Goal: Transaction & Acquisition: Purchase product/service

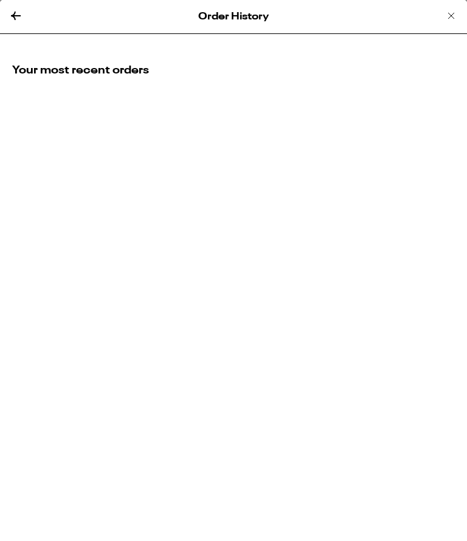
click at [311, 183] on div "Order History Your most recent orders" at bounding box center [233, 270] width 467 height 541
click at [21, 21] on icon at bounding box center [16, 16] width 15 height 15
click at [16, 13] on icon at bounding box center [16, 16] width 15 height 15
click at [16, 18] on icon at bounding box center [16, 16] width 15 height 15
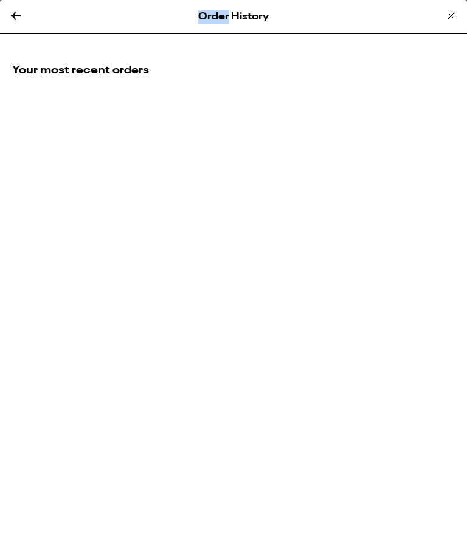
scroll to position [1, 0]
click at [447, 19] on icon at bounding box center [450, 16] width 15 height 15
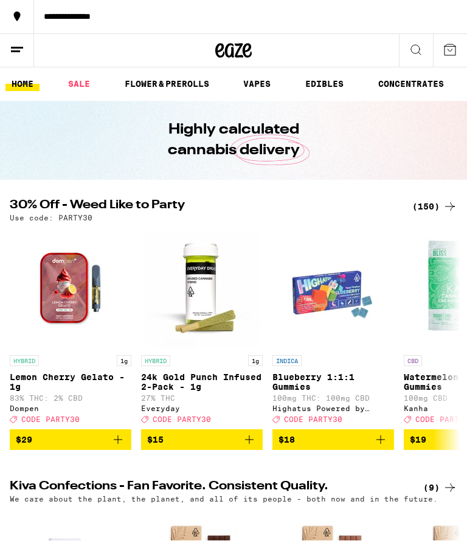
scroll to position [1, 0]
click at [449, 19] on div "**********" at bounding box center [250, 17] width 433 height 9
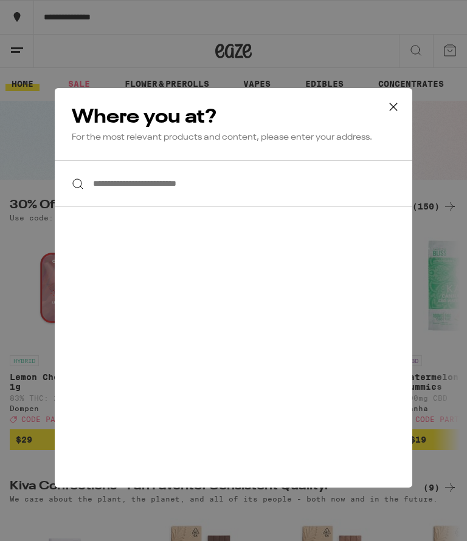
click at [388, 107] on icon at bounding box center [393, 107] width 18 height 18
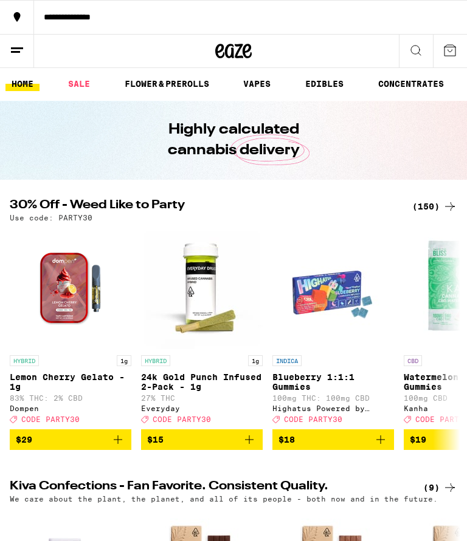
click at [260, 84] on link "VAPES" at bounding box center [256, 84] width 39 height 15
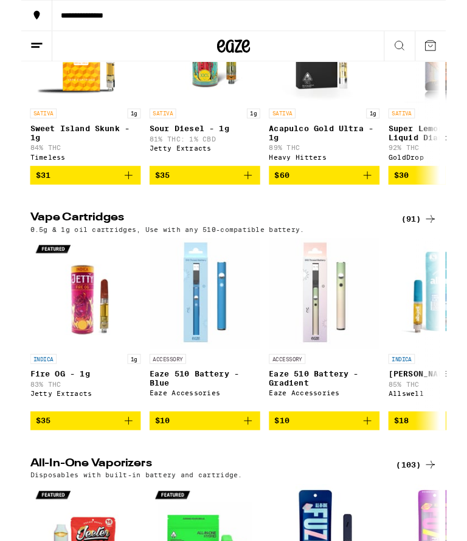
scroll to position [231, 0]
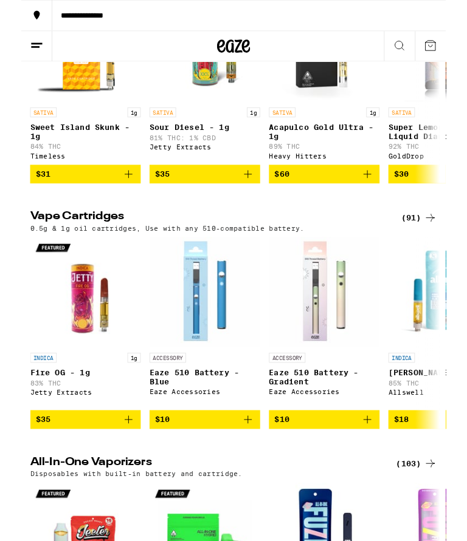
click at [431, 247] on div "(91)" at bounding box center [436, 240] width 39 height 15
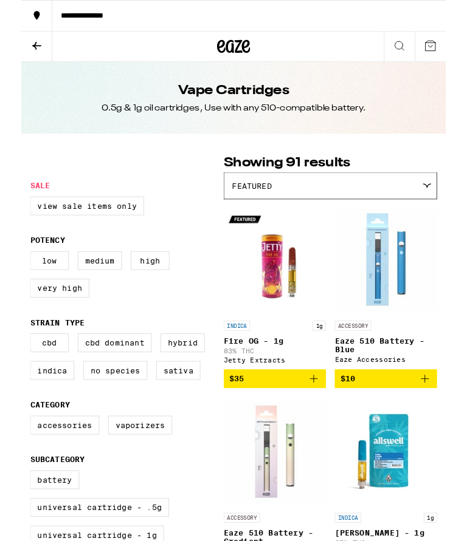
click at [178, 418] on label "Sativa" at bounding box center [172, 407] width 49 height 21
click at [13, 369] on input "Sativa" at bounding box center [12, 369] width 1 height 1
checkbox input "true"
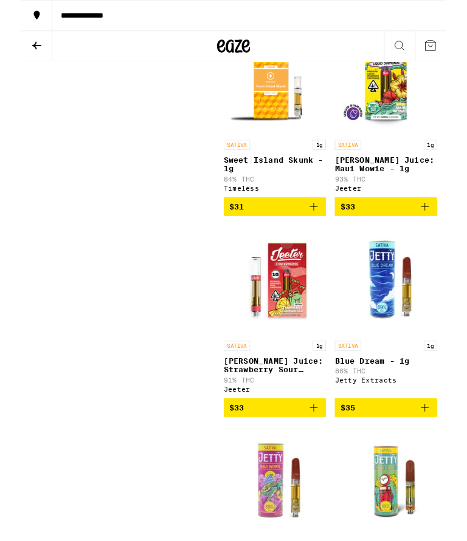
scroll to position [1751, 0]
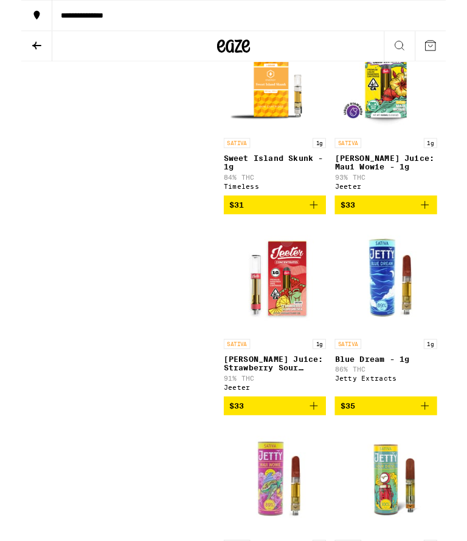
click at [438, 233] on icon "Add to bag" at bounding box center [443, 226] width 15 height 15
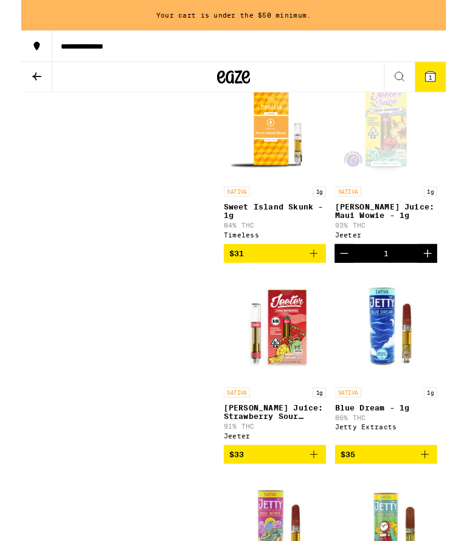
scroll to position [1733, 0]
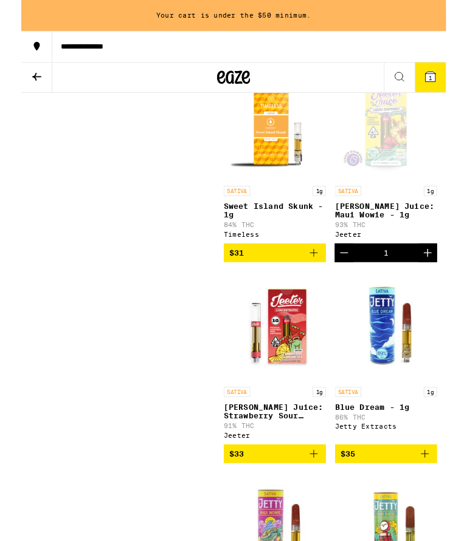
click at [315, 507] on icon "Add to bag" at bounding box center [321, 499] width 15 height 15
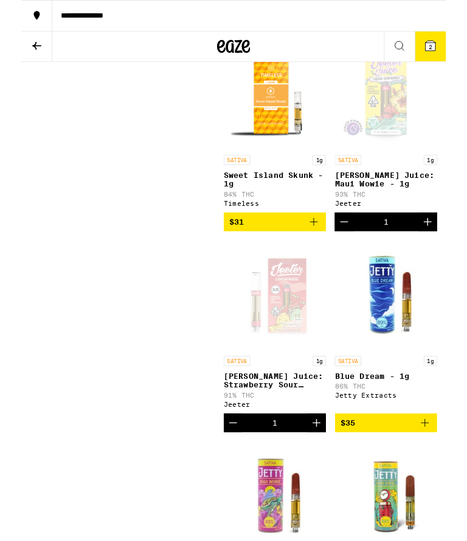
click at [448, 52] on span "2" at bounding box center [450, 51] width 4 height 7
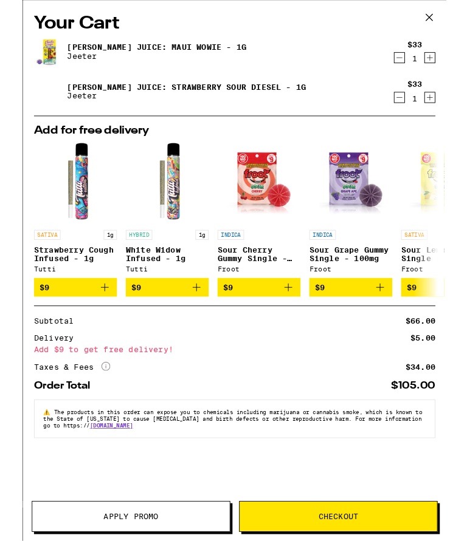
scroll to position [2149, 0]
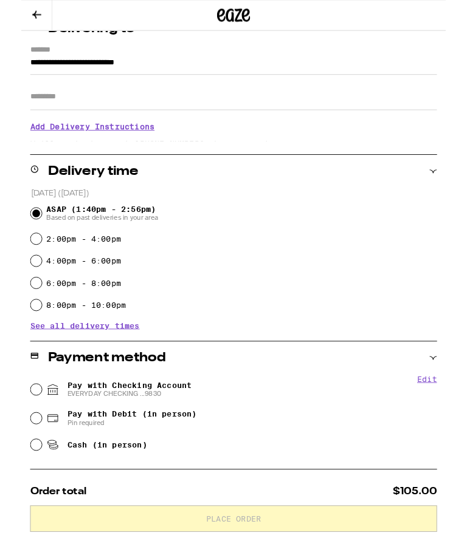
scroll to position [159, 0]
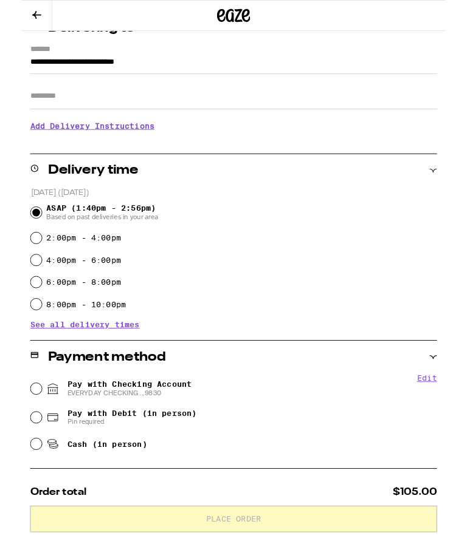
click at [15, 431] on input "Pay with Checking Account EVERYDAY CHECKING ...9830" at bounding box center [16, 428] width 12 height 12
radio input "true"
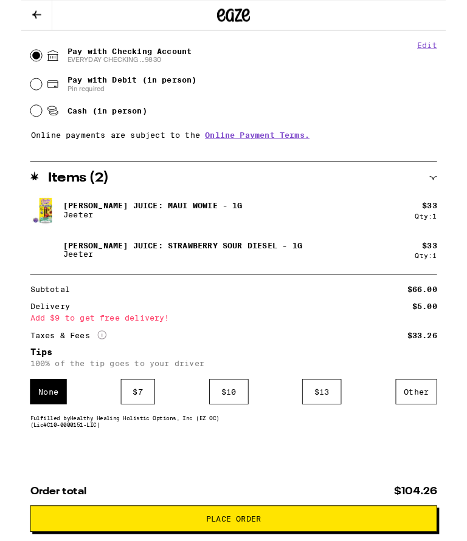
scroll to position [540, 0]
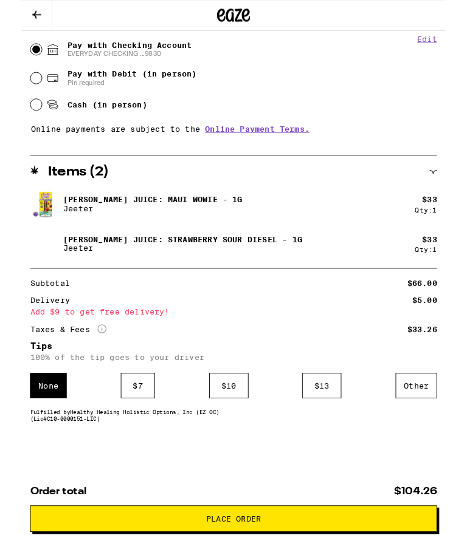
click at [426, 414] on div "Other" at bounding box center [434, 425] width 46 height 28
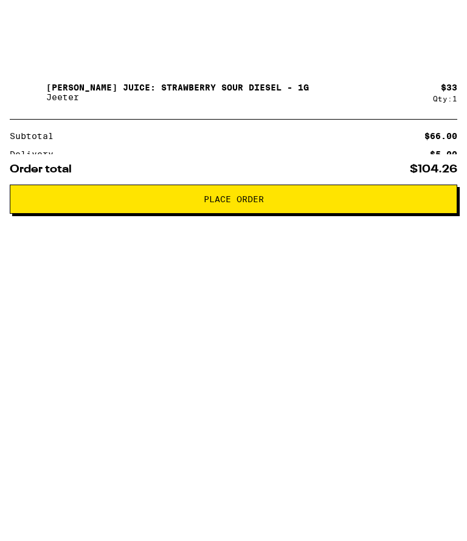
scroll to position [632, 0]
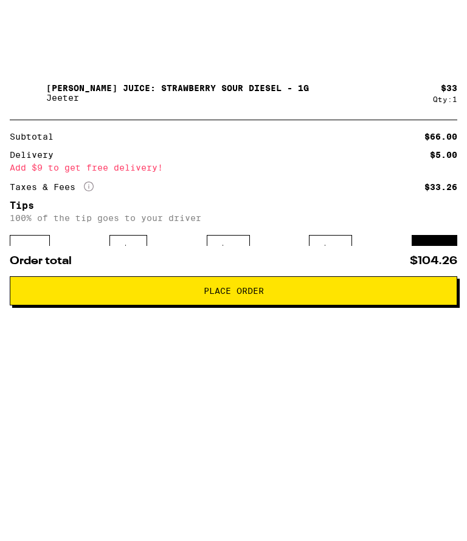
type input "5"
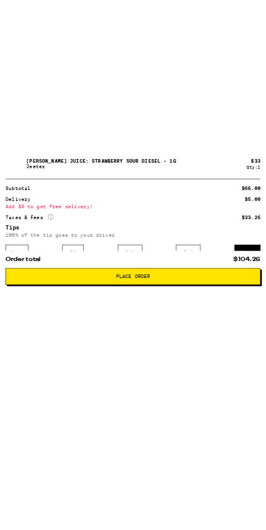
scroll to position [572, 0]
